Goal: Task Accomplishment & Management: Manage account settings

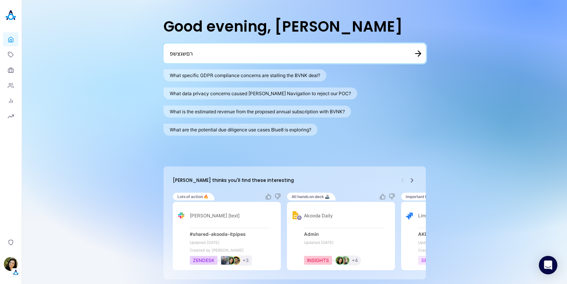
type textarea "רםשגצש"
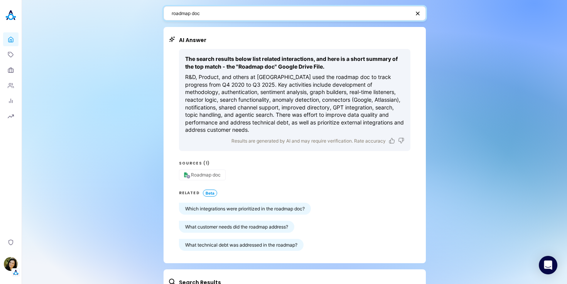
click at [213, 15] on textarea "roadmap doc" at bounding box center [290, 13] width 238 height 7
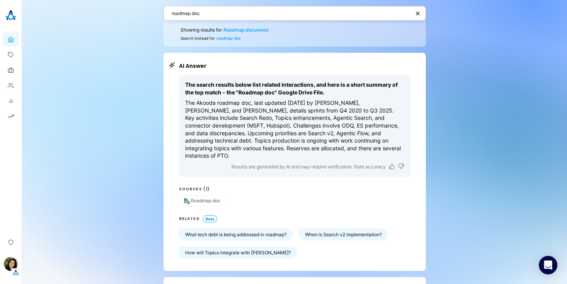
click at [193, 15] on textarea "roadmap doc" at bounding box center [290, 13] width 238 height 7
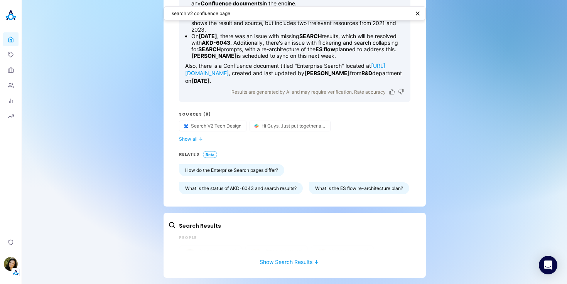
scroll to position [161, 0]
click at [193, 136] on button "Show all ↓" at bounding box center [294, 139] width 231 height 6
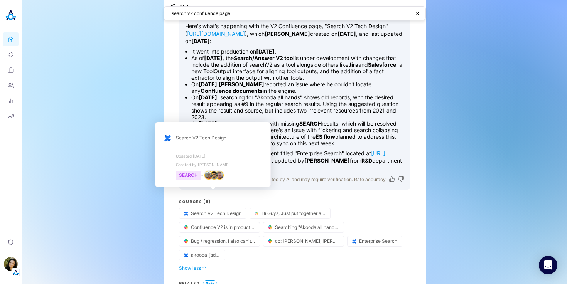
scroll to position [45, 0]
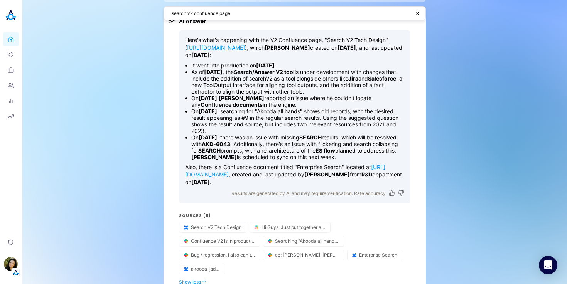
click at [220, 12] on textarea "search v2 confluence page" at bounding box center [290, 13] width 238 height 7
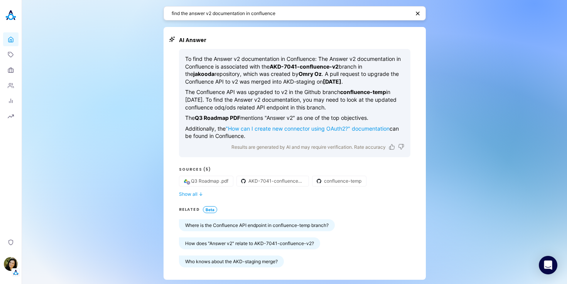
click at [194, 197] on div "To find the Answer v2 documentation in Confluence: The Answer v2 documentation …" at bounding box center [294, 158] width 231 height 219
click at [195, 197] on div "To find the Answer v2 documentation in Confluence: The Answer v2 documentation …" at bounding box center [294, 158] width 231 height 219
click at [198, 191] on span "↓" at bounding box center [200, 194] width 4 height 6
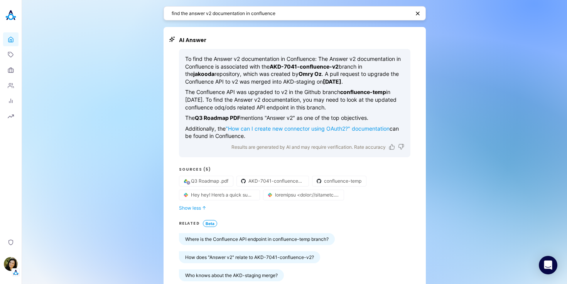
click at [258, 13] on textarea "find the answer v2 documentation in confluence" at bounding box center [290, 13] width 238 height 7
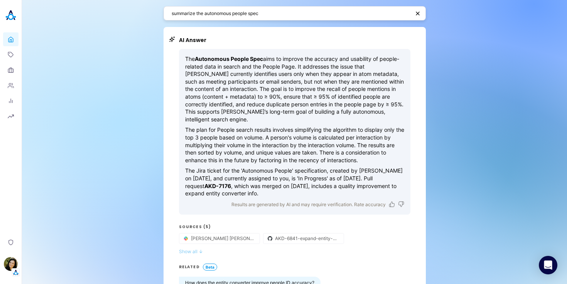
click at [186, 249] on button "Show all ↓" at bounding box center [294, 252] width 231 height 6
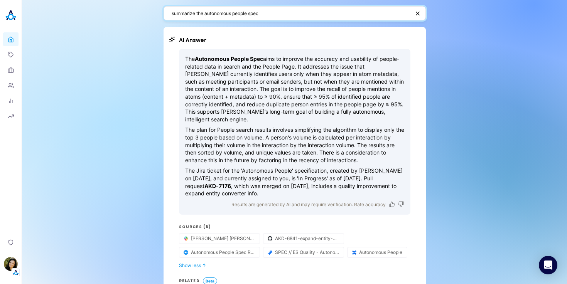
drag, startPoint x: 204, startPoint y: 12, endPoint x: 126, endPoint y: 13, distance: 78.3
click at [126, 13] on div "summarize the autonomous people spec AI Answer The Autonomous People Spec aims …" at bounding box center [294, 205] width 545 height 410
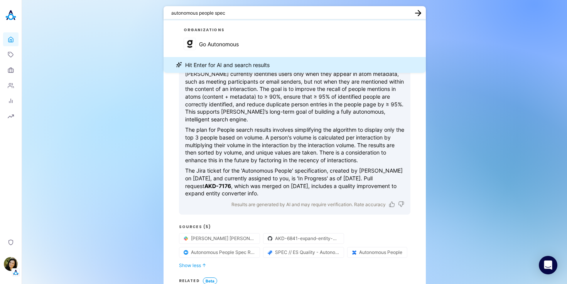
drag, startPoint x: 240, startPoint y: 12, endPoint x: 213, endPoint y: 13, distance: 27.4
click at [213, 13] on textarea "autonomous people spec" at bounding box center [289, 12] width 237 height 7
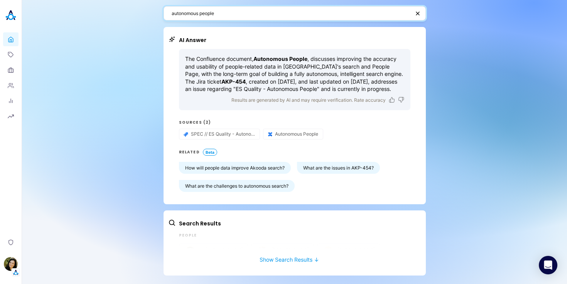
click at [226, 16] on textarea "autonomous people" at bounding box center [290, 13] width 238 height 7
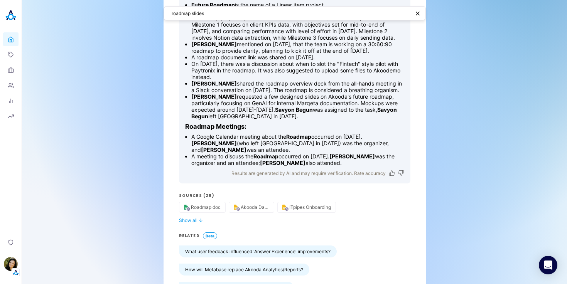
scroll to position [466, 0]
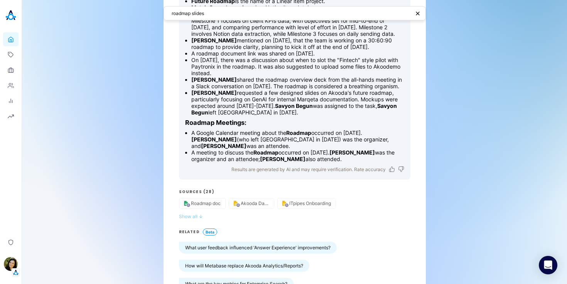
click at [190, 219] on button "Show all ↓" at bounding box center [294, 216] width 231 height 6
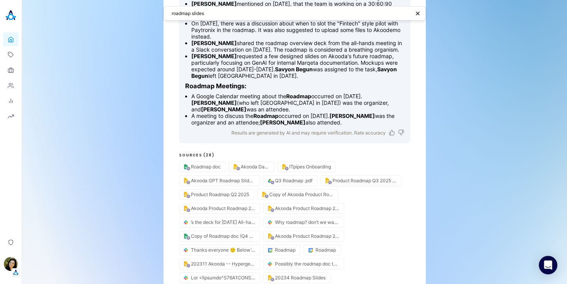
scroll to position [0, 0]
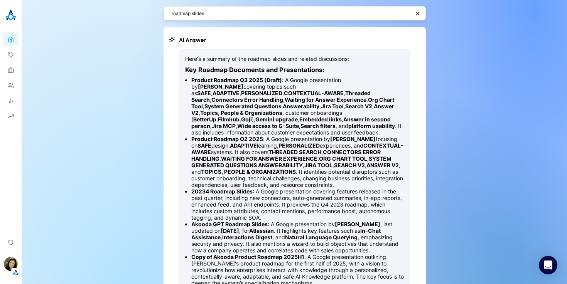
click at [195, 16] on textarea "roadmap slides" at bounding box center [290, 13] width 238 height 7
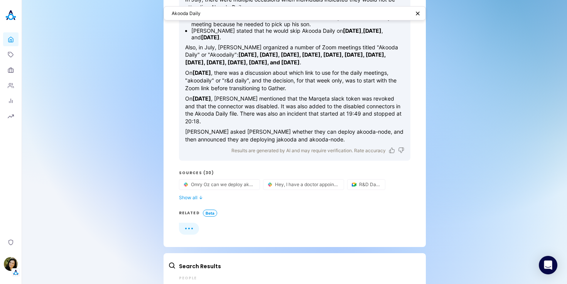
scroll to position [340, 0]
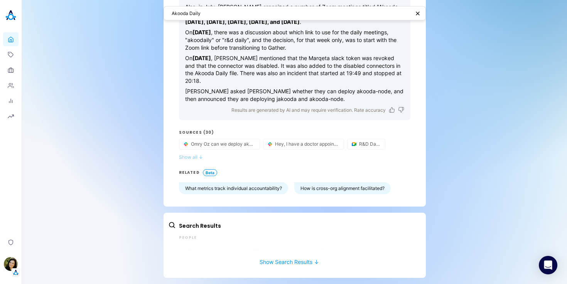
click at [192, 158] on button "Show all ↓" at bounding box center [294, 157] width 231 height 6
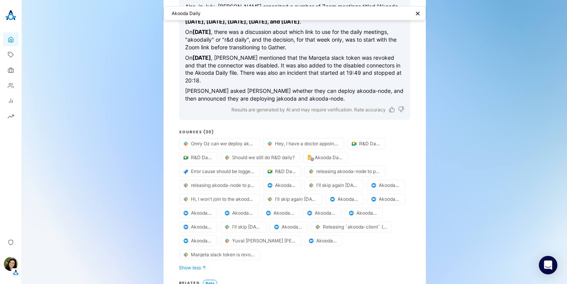
scroll to position [0, 0]
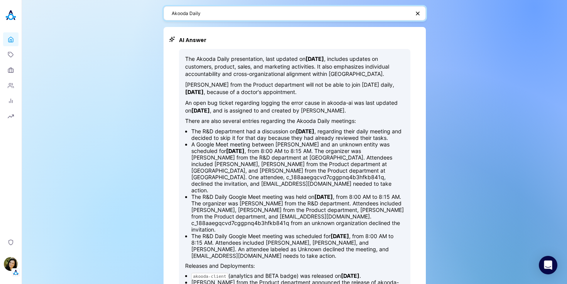
click at [203, 13] on textarea "Akooda Daily" at bounding box center [290, 13] width 238 height 7
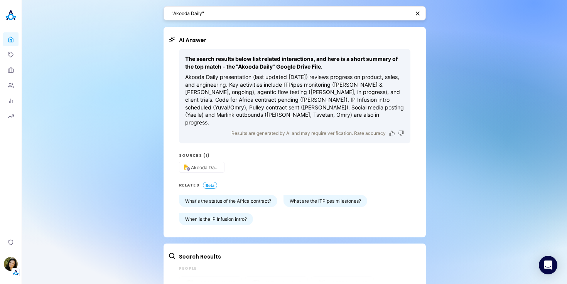
scroll to position [23, 0]
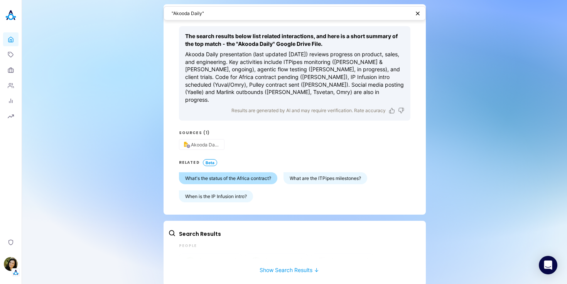
click at [240, 172] on button "What's the status of the Africa contract?" at bounding box center [228, 178] width 98 height 12
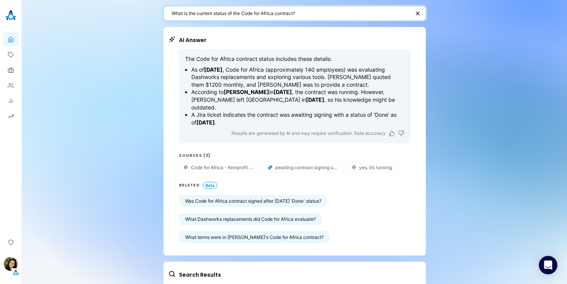
click at [221, 13] on textarea "What is the current status of the Code for Africa contract?" at bounding box center [290, 13] width 238 height 7
paste textarea "December product updates"
type textarea "summarize the December product updates document"
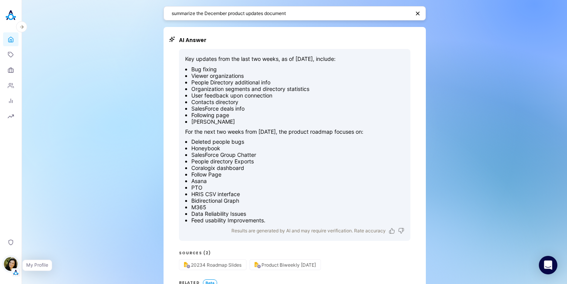
click at [14, 266] on img "button" at bounding box center [11, 264] width 14 height 14
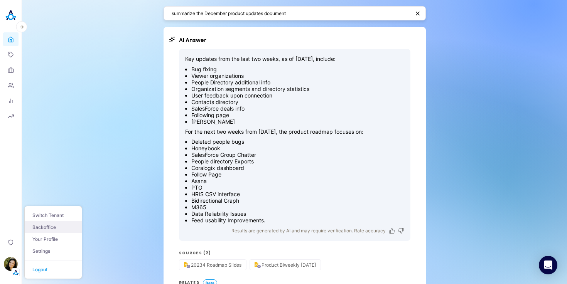
click at [49, 224] on link "Backoffice" at bounding box center [53, 227] width 57 height 12
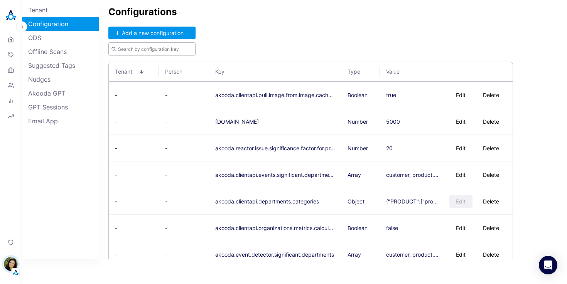
click at [141, 52] on input "text" at bounding box center [151, 48] width 87 height 13
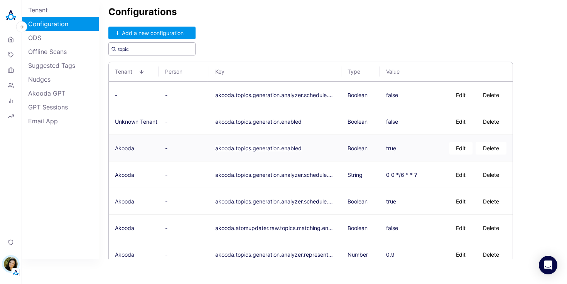
type input "topic"
click at [465, 149] on button "Edit" at bounding box center [460, 148] width 23 height 13
type textarea "false"
click at [408, 147] on button "Save" at bounding box center [408, 148] width 25 height 13
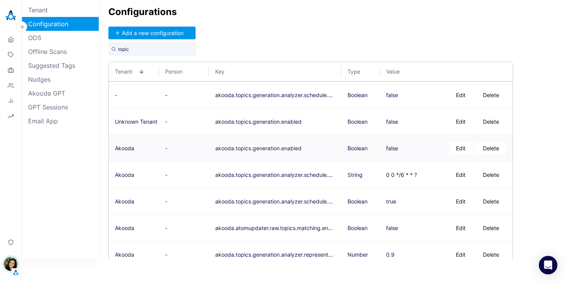
click at [6, 15] on img at bounding box center [10, 15] width 15 height 15
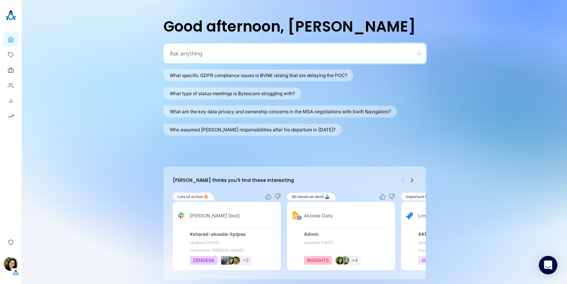
paste textarea "search v2 confluence page"
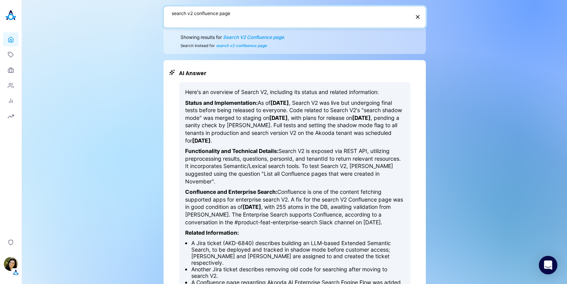
click at [224, 16] on textarea "search v2 confluence page" at bounding box center [290, 17] width 238 height 15
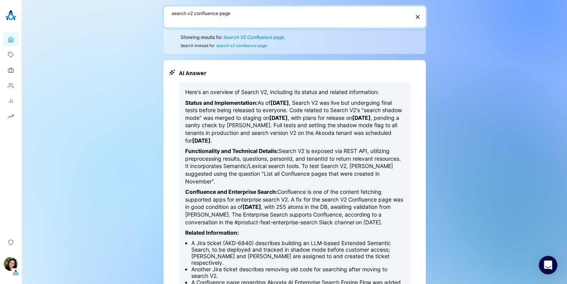
paste textarea "find the answer v2 documentation in confluenc"
click at [350, 24] on textarea "find the answer v2 documentation in confluence" at bounding box center [289, 17] width 237 height 15
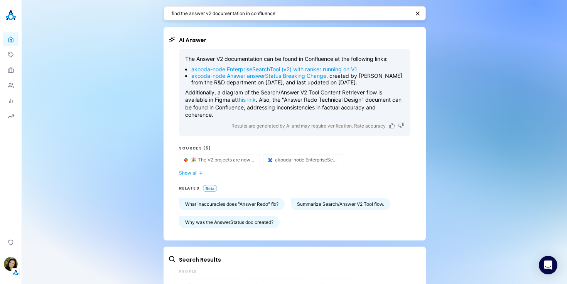
click at [210, 12] on textarea "find the answer v2 documentation in confluence" at bounding box center [290, 13] width 238 height 7
paste textarea "autonomous people"
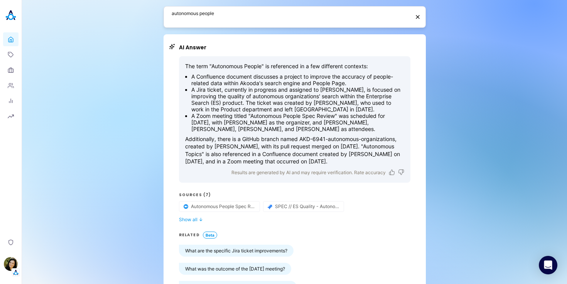
click at [210, 34] on div "AI Answer The term "Autonomous People" is referenced in a few different context…" at bounding box center [294, 169] width 262 height 271
click at [213, 15] on textarea "autonomous people" at bounding box center [290, 17] width 238 height 15
paste textarea "roadmap slides"
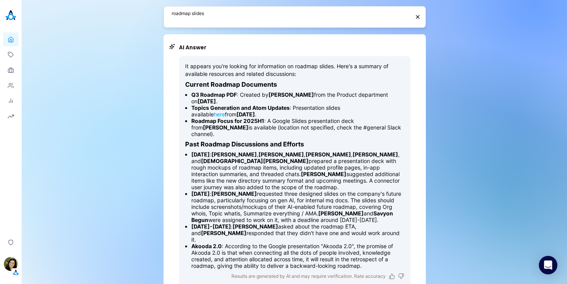
click at [232, 10] on textarea "roadmap slides" at bounding box center [290, 17] width 238 height 15
paste textarea "Akooda Daily"
type textarea "Akooda Daily"
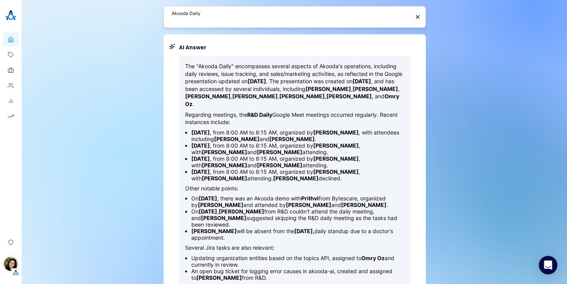
click at [12, 266] on img "button" at bounding box center [11, 264] width 14 height 14
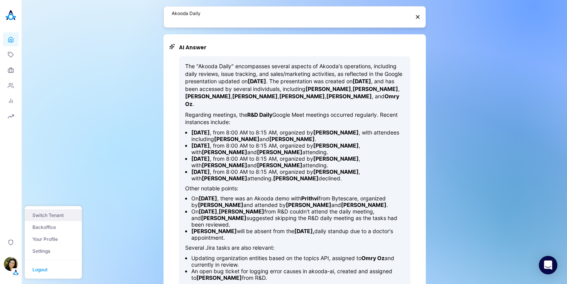
click at [48, 211] on button "Switch Tenant" at bounding box center [53, 215] width 57 height 12
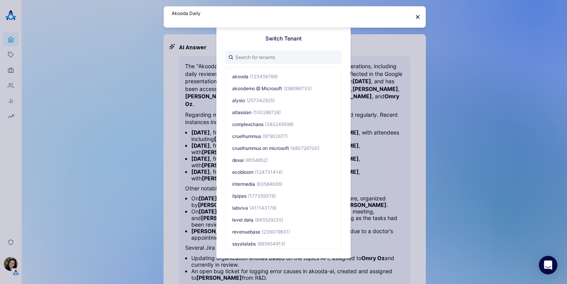
click at [15, 227] on div "Switch Tenant akooda (123456789) akoodemo @ Microsoft (298586733) alysio (25734…" at bounding box center [283, 142] width 567 height 284
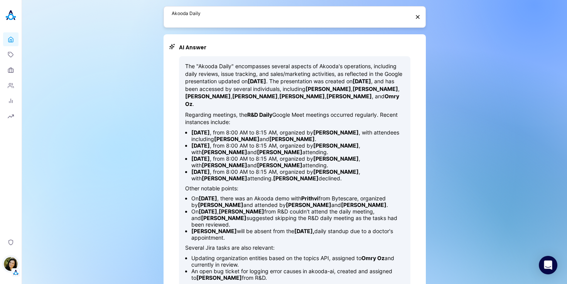
click at [11, 267] on img "button" at bounding box center [11, 264] width 14 height 14
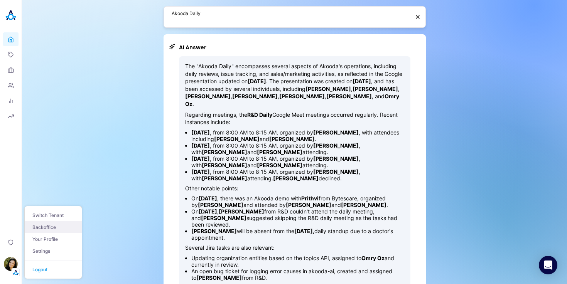
click at [43, 229] on link "Backoffice" at bounding box center [53, 227] width 57 height 12
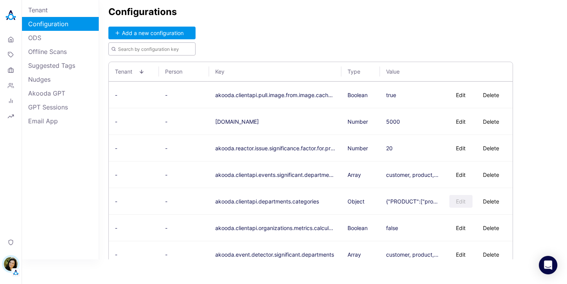
click at [157, 50] on input "text" at bounding box center [151, 48] width 87 height 13
type input "e"
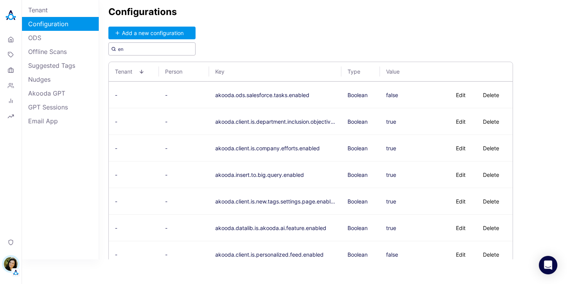
type input "e"
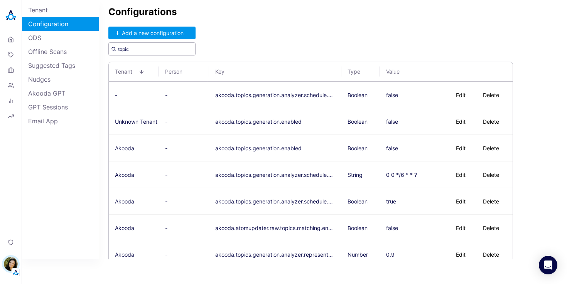
type input "topic"
click at [7, 18] on img at bounding box center [10, 15] width 15 height 15
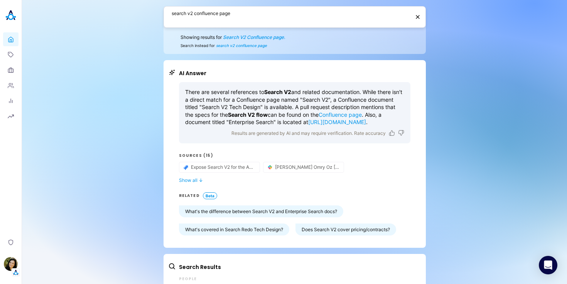
click at [205, 15] on textarea "search v2 confluence page" at bounding box center [290, 17] width 238 height 15
paste textarea "find the answer v2 documentation in confluenc"
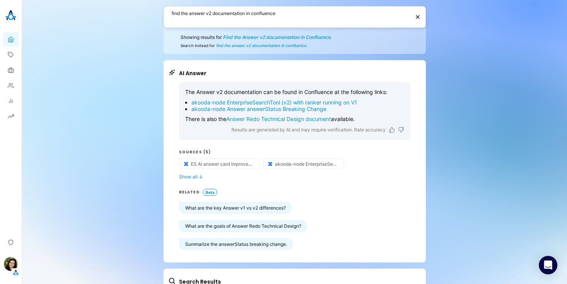
click at [260, 18] on textarea "find the answer v2 documentation in confluence" at bounding box center [290, 17] width 238 height 15
paste textarea "summarize the autonomous people spec"
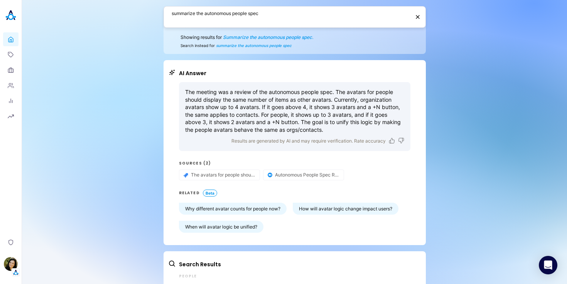
click at [286, 16] on textarea "summarize the autonomous people spec" at bounding box center [290, 17] width 238 height 15
paste textarea "autonomous people"
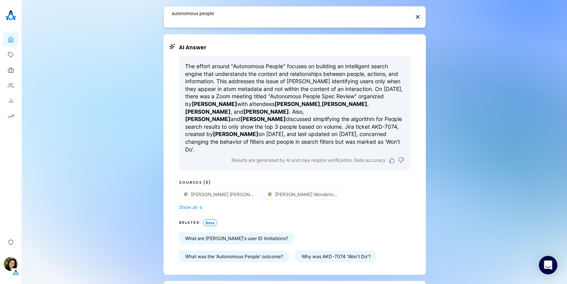
click at [205, 8] on div "autonomous people" at bounding box center [294, 17] width 262 height 22
click at [205, 12] on textarea "autonomous people" at bounding box center [290, 17] width 238 height 15
paste textarea "roadmap slides"
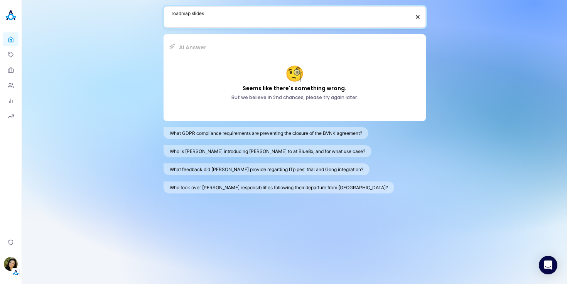
click at [237, 17] on textarea "roadmap slides" at bounding box center [290, 17] width 238 height 15
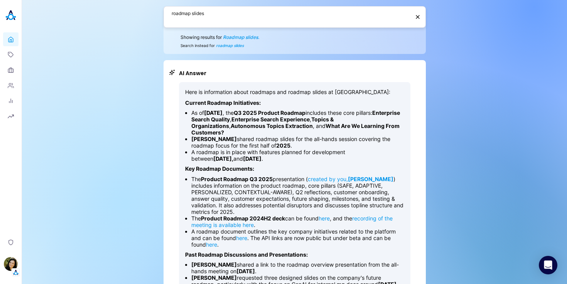
click at [221, 10] on textarea "roadmap slides" at bounding box center [290, 17] width 238 height 15
paste textarea "What is the current status of the Code for Africa contract?"
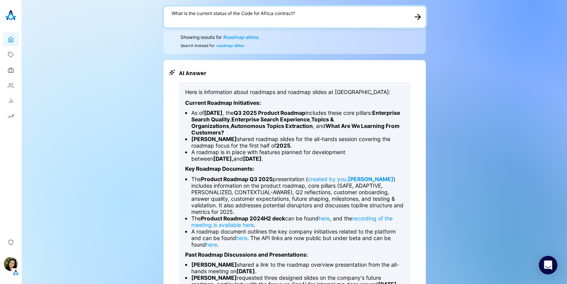
type textarea "What is the current status of the Code for Africa contract?"
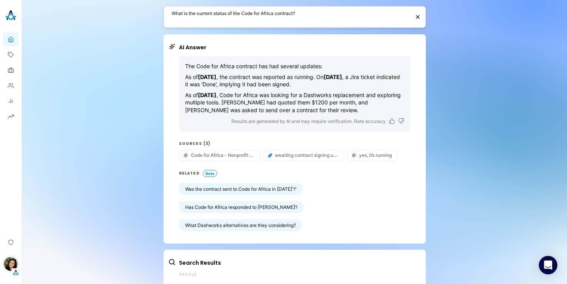
click at [14, 260] on img "button" at bounding box center [11, 264] width 14 height 14
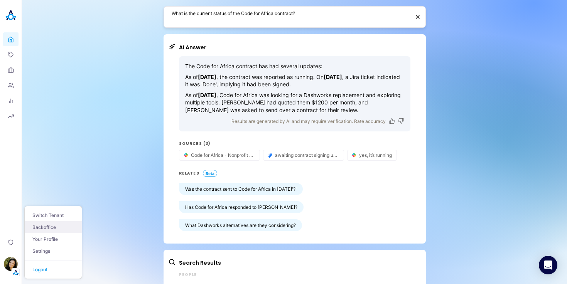
click at [54, 226] on link "Backoffice" at bounding box center [53, 227] width 57 height 12
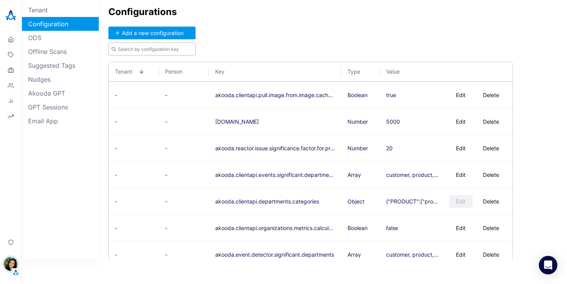
click at [137, 50] on input "text" at bounding box center [151, 48] width 87 height 13
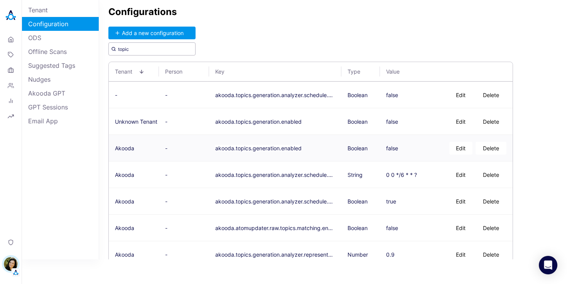
type input "topic"
click at [459, 146] on button "Edit" at bounding box center [460, 148] width 23 height 13
type textarea "true"
click at [411, 149] on button "Save" at bounding box center [408, 148] width 25 height 13
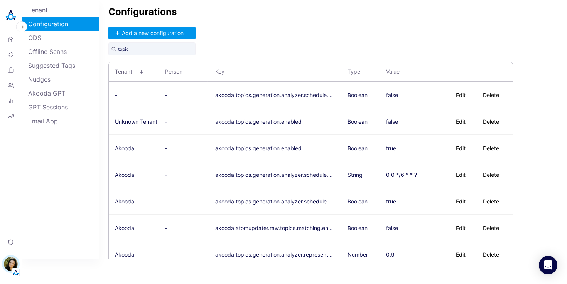
click at [9, 17] on img at bounding box center [10, 15] width 15 height 15
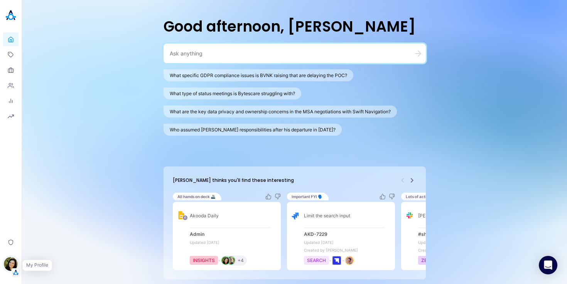
click at [17, 266] on img "button" at bounding box center [11, 264] width 14 height 14
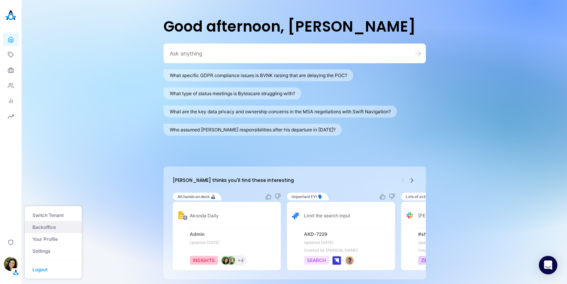
click at [42, 224] on link "Backoffice" at bounding box center [53, 227] width 57 height 12
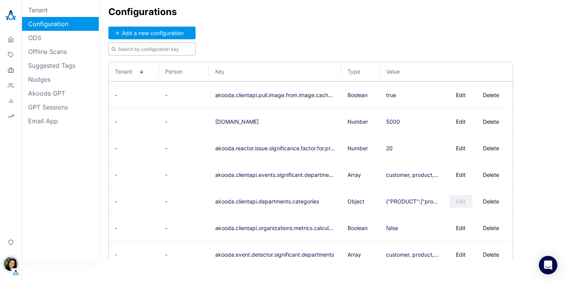
click at [165, 50] on input "text" at bounding box center [151, 48] width 87 height 13
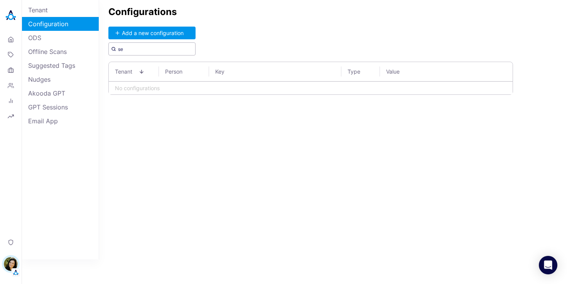
type input "s"
type input "v"
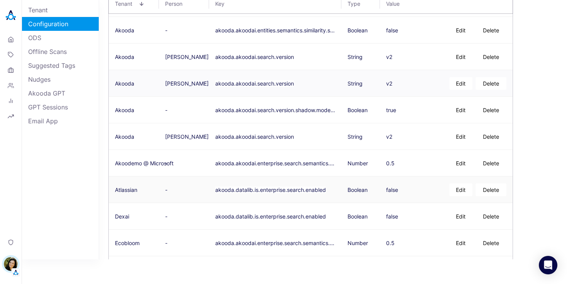
scroll to position [356, 0]
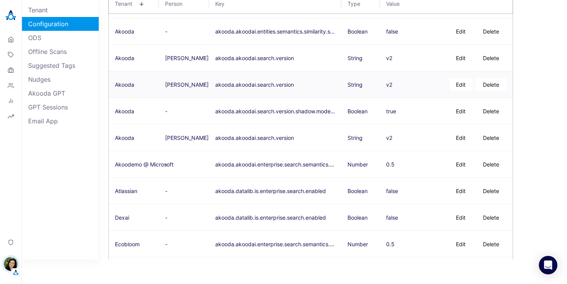
type input "search"
click at [460, 85] on button "Edit" at bounding box center [460, 84] width 23 height 13
type textarea "v1"
click at [410, 85] on button "Save" at bounding box center [408, 84] width 25 height 13
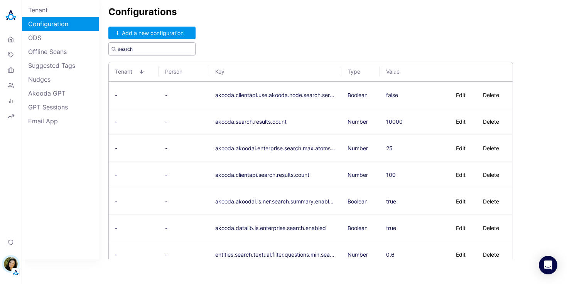
click at [152, 50] on input "search" at bounding box center [151, 48] width 87 height 13
type input "answer"
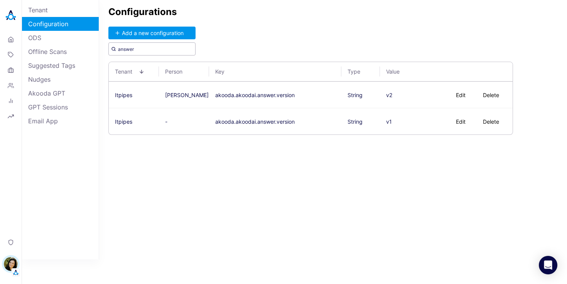
click at [122, 49] on input "answer" at bounding box center [151, 48] width 87 height 13
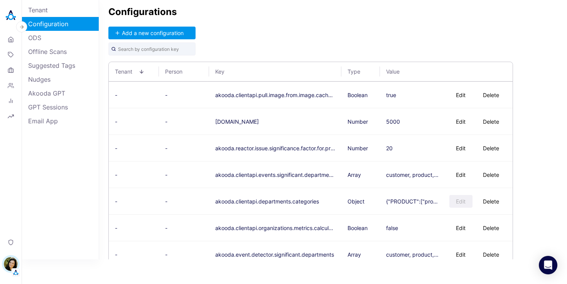
click at [12, 18] on img at bounding box center [10, 15] width 15 height 15
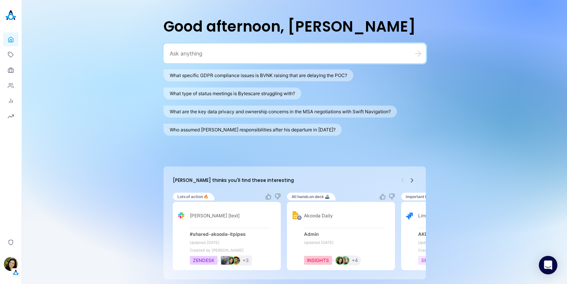
paste textarea "search v2 confluence page"
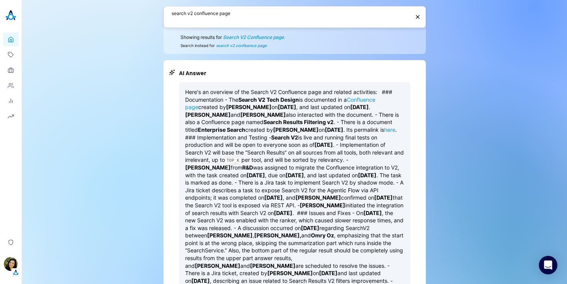
click at [240, 11] on textarea "search v2 confluence page" at bounding box center [290, 17] width 238 height 15
paste textarea "find the answer v2 documentation in confluenc"
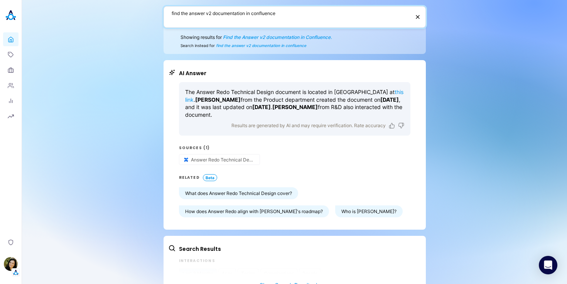
click at [212, 13] on textarea "find the answer v2 documentation in confluence" at bounding box center [290, 17] width 238 height 15
paste textarea "summarize the autonomous people spec"
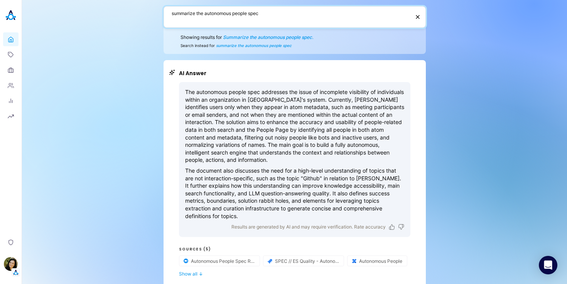
click at [195, 20] on textarea "summarize the autonomous people spec" at bounding box center [290, 17] width 238 height 15
paste textarea "autonomous people"
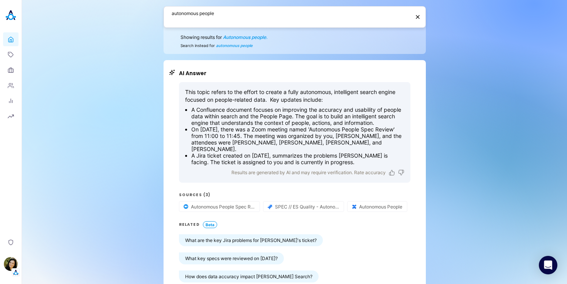
click at [190, 16] on textarea "autonomous people" at bounding box center [290, 17] width 238 height 15
paste textarea "roadmap slides"
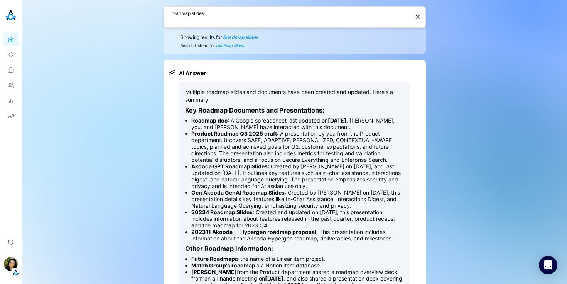
click at [209, 12] on textarea "roadmap slides" at bounding box center [290, 17] width 238 height 15
paste textarea "What is the current status of the Code for Africa contract?"
type textarea "What is the current status of the Code for Africa contract?"
